Goal: Transaction & Acquisition: Purchase product/service

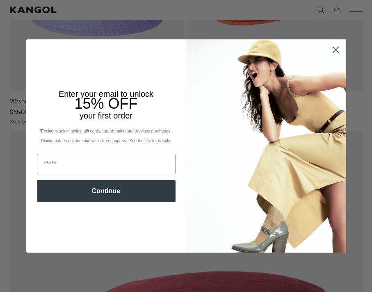
click at [337, 49] on circle "Close dialog" at bounding box center [335, 50] width 14 height 14
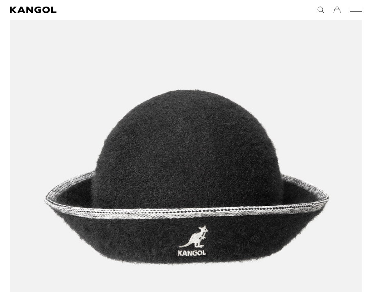
click at [356, 9] on icon "Mobile Menu" at bounding box center [356, 9] width 12 height 7
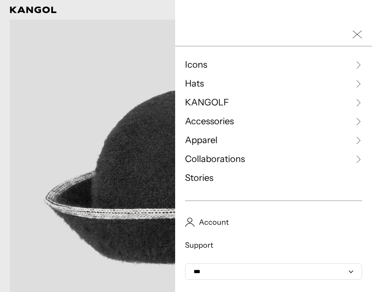
click at [350, 6] on button "Mobile Menu" at bounding box center [356, 9] width 12 height 7
click at [193, 137] on span "Apparel" at bounding box center [201, 140] width 32 height 12
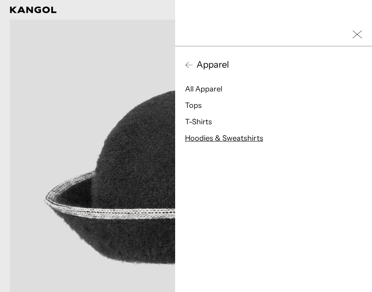
click at [205, 139] on link "Hoodies & Sweatshirts" at bounding box center [224, 138] width 78 height 9
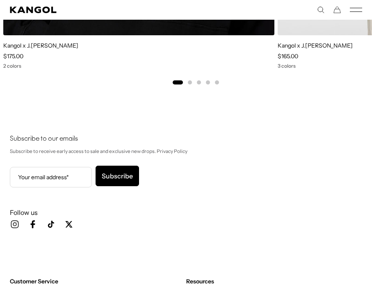
scroll to position [1735, 0]
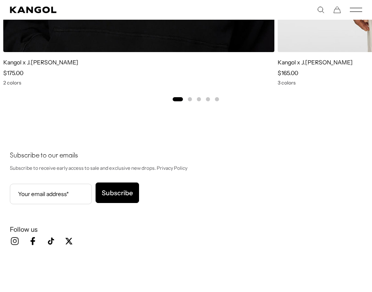
click at [189, 98] on button "Go to slide 2" at bounding box center [190, 99] width 4 height 4
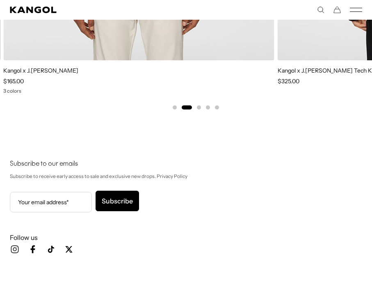
scroll to position [1728, 0]
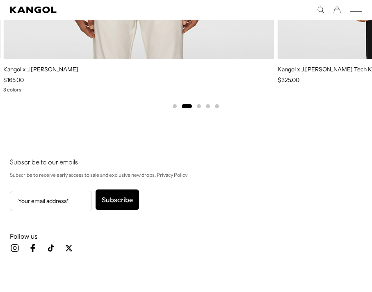
click at [200, 107] on button "Go to slide 3" at bounding box center [199, 106] width 4 height 4
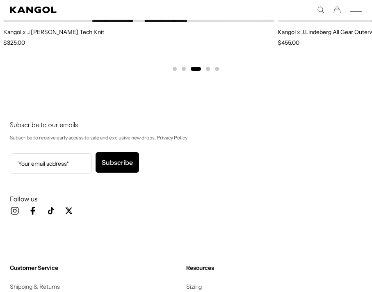
scroll to position [0, 0]
click at [206, 66] on li "Select a slide to show" at bounding box center [208, 68] width 4 height 7
click at [207, 67] on button "Go to slide 4" at bounding box center [208, 69] width 4 height 4
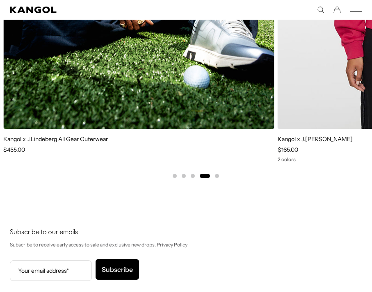
scroll to position [1693, 0]
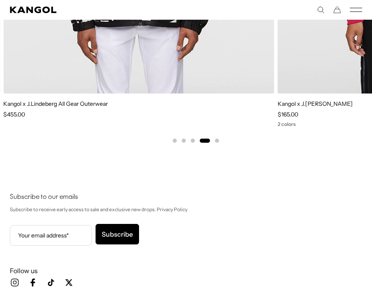
click at [218, 139] on button "Go to slide 5" at bounding box center [217, 141] width 4 height 4
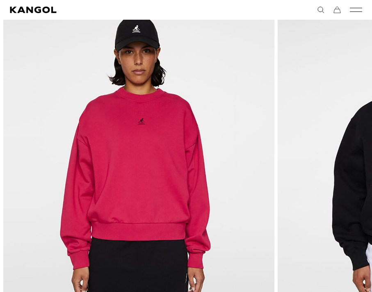
scroll to position [1396, 0]
